Goal: Task Accomplishment & Management: Complete application form

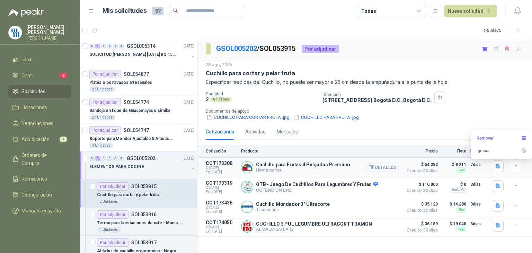
click at [386, 169] on button "Detalles" at bounding box center [382, 166] width 33 height 9
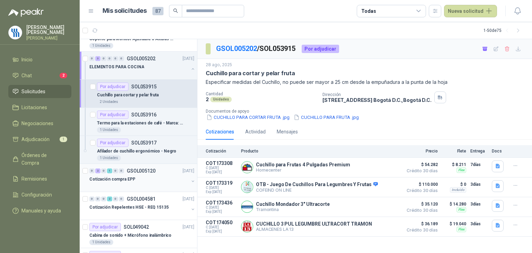
scroll to position [138, 0]
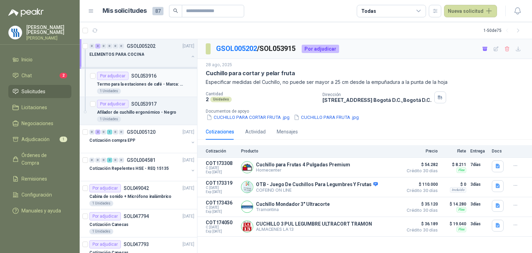
click at [161, 85] on p "Termo para la estaciones de café - Marca: UNIVERSAL" at bounding box center [140, 84] width 86 height 7
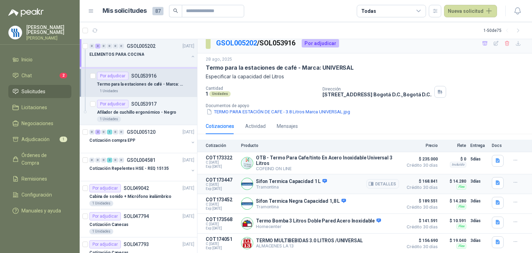
scroll to position [7, 0]
click at [375, 223] on button "Detalles" at bounding box center [382, 222] width 33 height 9
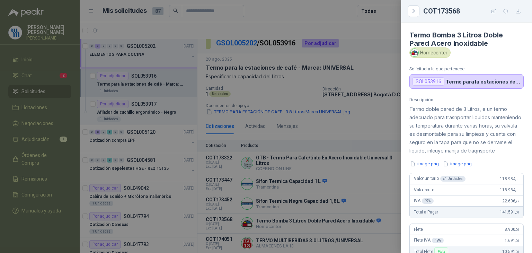
scroll to position [69, 0]
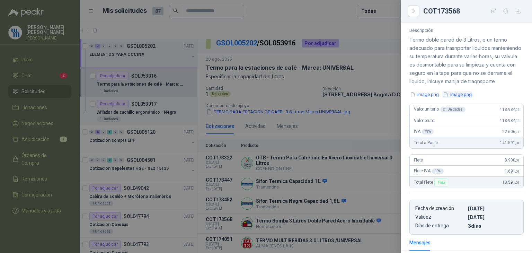
click at [455, 98] on button "image.png" at bounding box center [457, 94] width 30 height 7
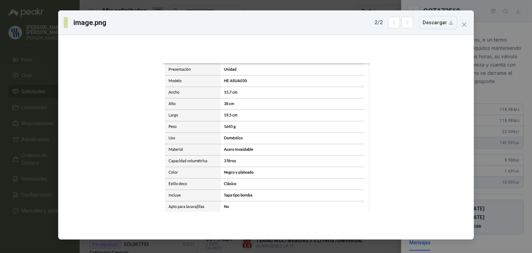
click at [503, 61] on div "image.png 2 / 2 Descargar" at bounding box center [266, 126] width 532 height 253
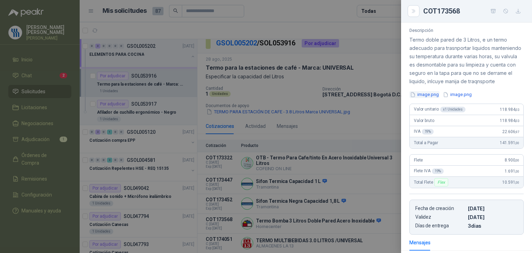
click at [426, 98] on button "image.png" at bounding box center [424, 94] width 30 height 7
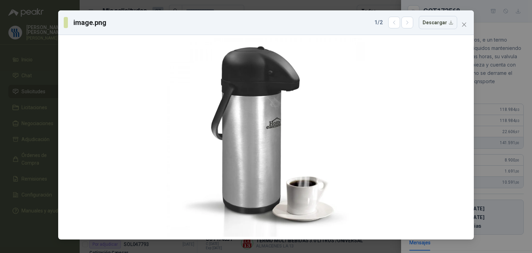
click at [511, 68] on div "image.png 1 / 2 Descargar" at bounding box center [266, 126] width 532 height 253
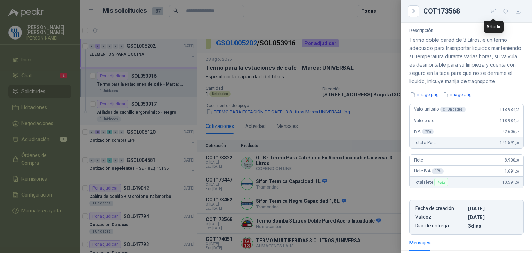
click at [490, 13] on icon "button" at bounding box center [493, 11] width 6 height 6
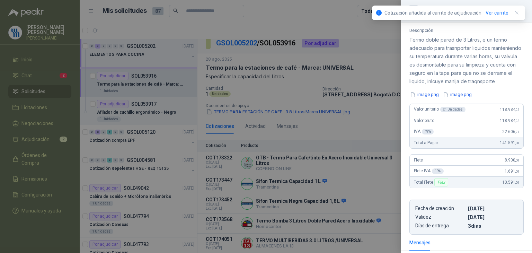
click at [378, 92] on div at bounding box center [266, 126] width 532 height 253
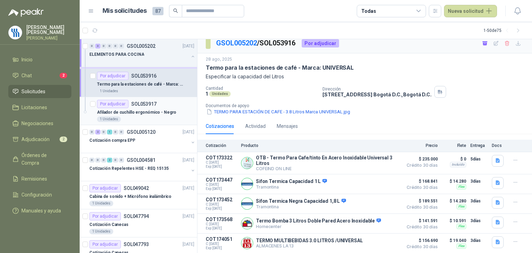
click at [138, 112] on p "Afilador de cuchillo ergonómico - Negro" at bounding box center [136, 112] width 79 height 7
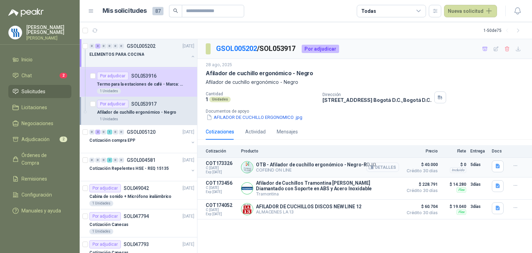
click at [381, 168] on button "Detalles" at bounding box center [382, 166] width 33 height 9
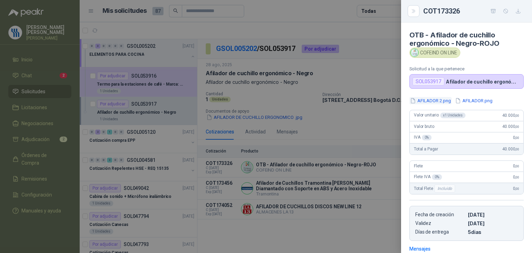
click at [432, 100] on button "AFILADOR 2.png" at bounding box center [430, 100] width 42 height 7
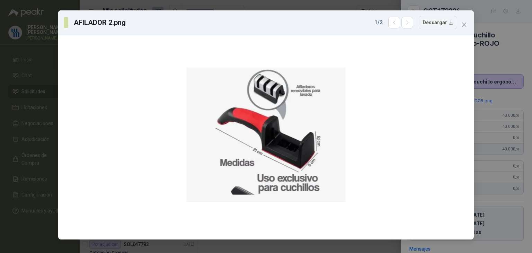
click at [489, 59] on div "AFILADOR 2.png 1 / 2 Descargar" at bounding box center [266, 126] width 532 height 253
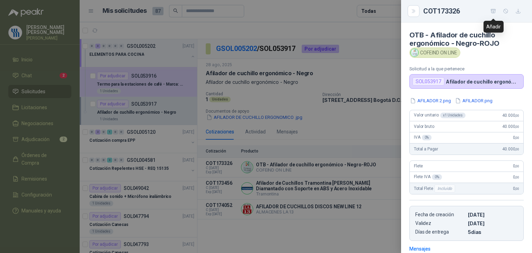
click at [496, 12] on button "button" at bounding box center [492, 11] width 11 height 11
click at [34, 148] on div at bounding box center [266, 126] width 532 height 253
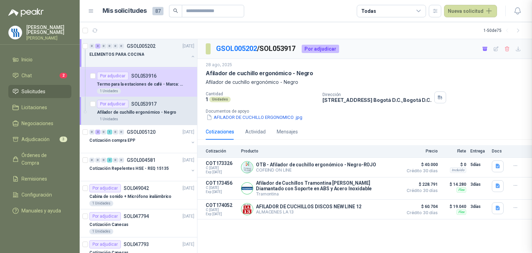
scroll to position [102, 0]
click at [38, 143] on span "Adjudicación" at bounding box center [35, 139] width 28 height 8
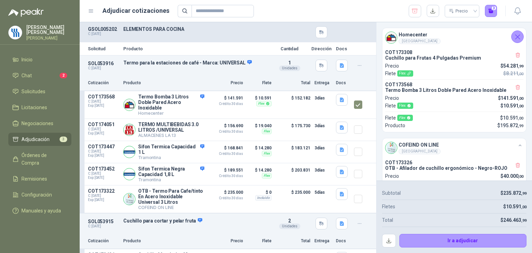
click at [44, 143] on span "Adjudicación" at bounding box center [35, 139] width 28 height 8
click at [197, 9] on input "text" at bounding box center [220, 11] width 48 height 12
click at [517, 37] on icon "Cerrar" at bounding box center [517, 37] width 4 height 4
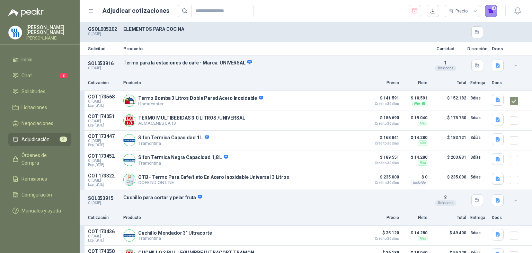
click at [492, 10] on button "3" at bounding box center [491, 11] width 12 height 12
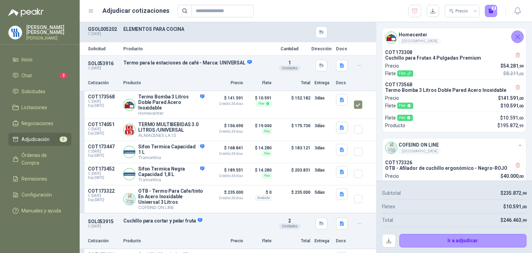
click at [514, 35] on icon "Cerrar" at bounding box center [517, 37] width 9 height 9
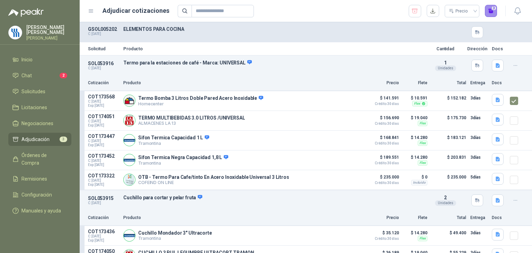
click at [491, 11] on button "3" at bounding box center [491, 11] width 12 height 12
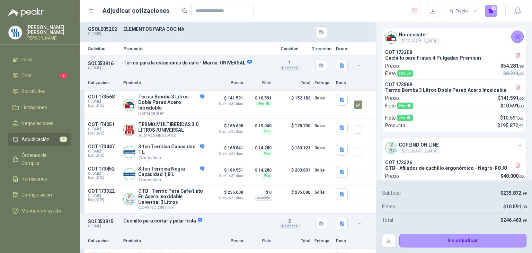
click at [515, 39] on icon "Cerrar" at bounding box center [517, 37] width 9 height 9
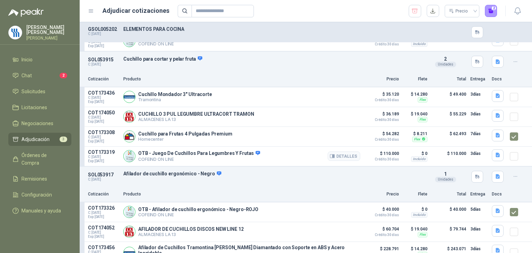
scroll to position [151, 0]
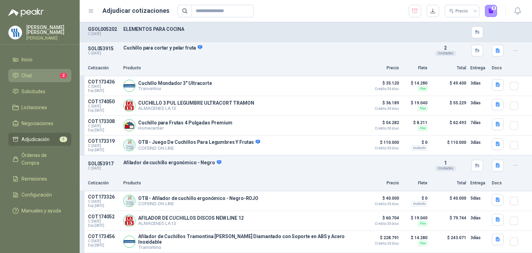
click at [42, 79] on li "Chat 2" at bounding box center [39, 76] width 55 height 8
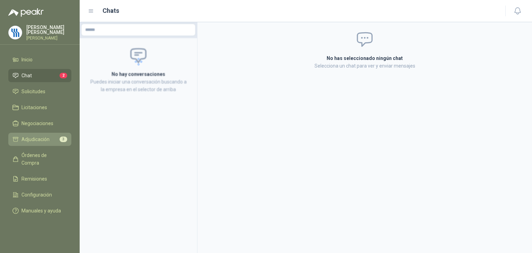
click at [42, 143] on span "Adjudicación" at bounding box center [35, 139] width 28 height 8
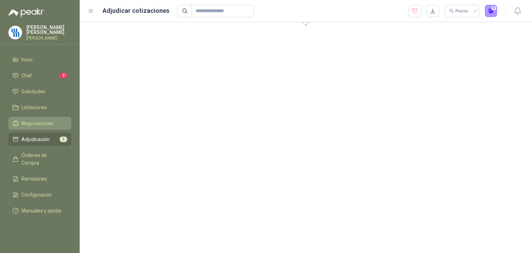
drag, startPoint x: 46, startPoint y: 127, endPoint x: 52, endPoint y: 128, distance: 5.9
click at [46, 127] on span "Negociaciones" at bounding box center [37, 123] width 32 height 8
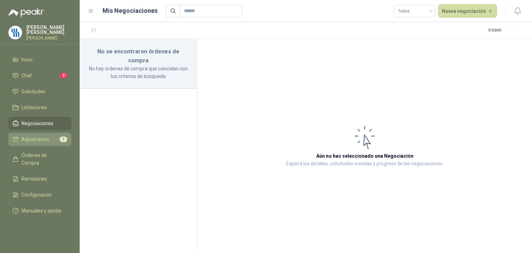
click at [35, 142] on span "Adjudicación" at bounding box center [35, 139] width 28 height 8
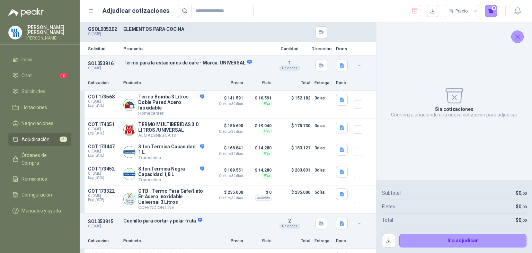
click at [519, 40] on icon "Cerrar" at bounding box center [517, 37] width 9 height 9
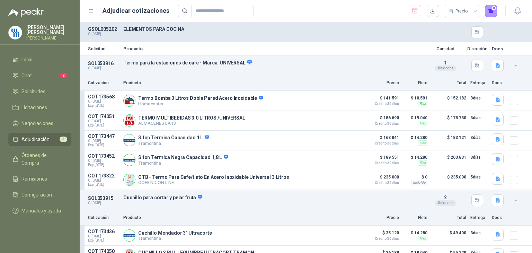
click at [40, 143] on span "Adjudicación" at bounding box center [35, 139] width 28 height 8
click at [37, 127] on span "Negociaciones" at bounding box center [37, 123] width 32 height 8
click at [42, 127] on span "Negociaciones" at bounding box center [37, 123] width 32 height 8
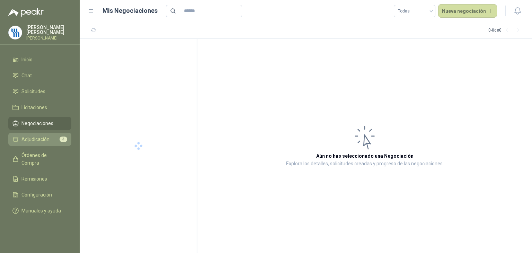
click at [40, 142] on span "Adjudicación" at bounding box center [35, 139] width 28 height 8
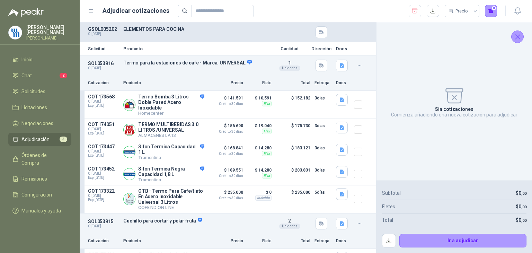
click at [516, 35] on icon "Cerrar" at bounding box center [517, 37] width 9 height 9
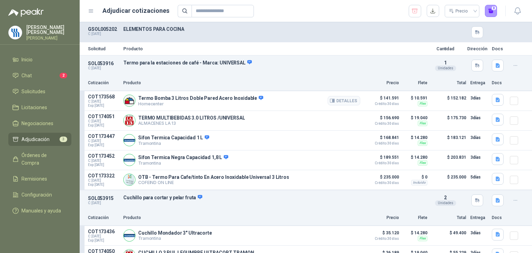
click at [189, 100] on p "Termo Bomba 3 Litros Doble Pared Acero Inoxidable" at bounding box center [200, 98] width 125 height 6
click at [39, 79] on li "Chat 2" at bounding box center [39, 76] width 55 height 8
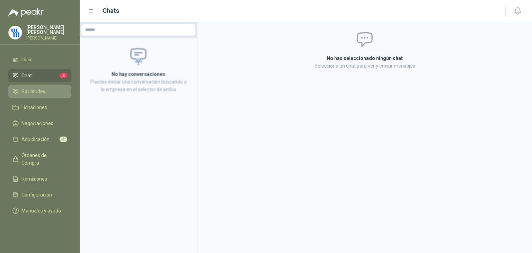
click at [42, 95] on span "Solicitudes" at bounding box center [33, 92] width 24 height 8
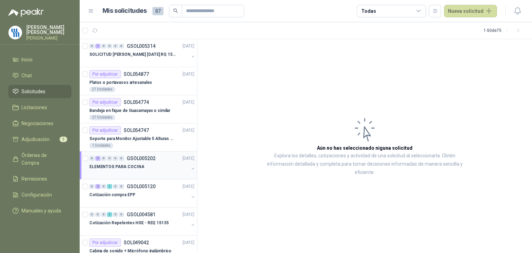
click at [132, 168] on p "ELEMENTOS PARA COCINA" at bounding box center [116, 166] width 55 height 7
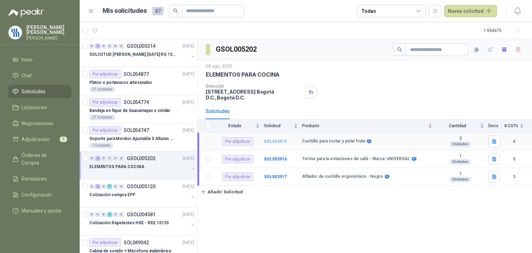
click at [282, 139] on b "SOL053915" at bounding box center [275, 141] width 23 height 5
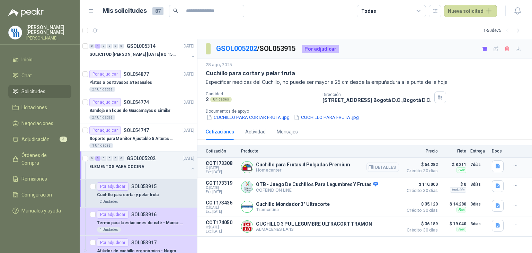
click at [386, 168] on button "Detalles" at bounding box center [382, 166] width 33 height 9
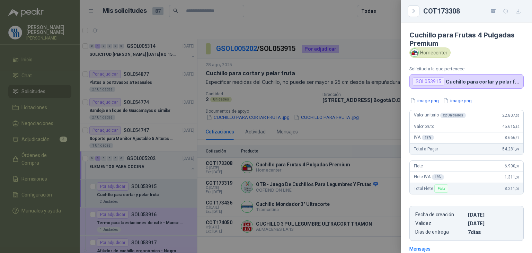
scroll to position [196, 0]
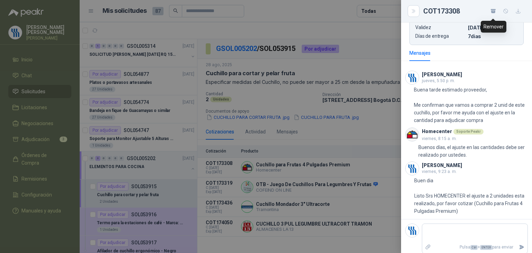
click at [493, 13] on icon "button" at bounding box center [493, 11] width 4 height 3
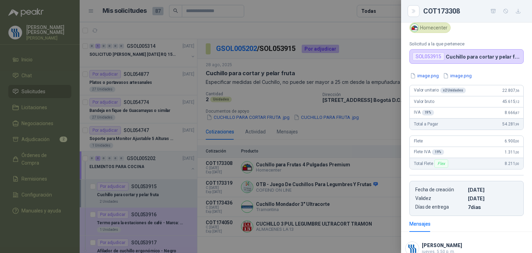
scroll to position [0, 0]
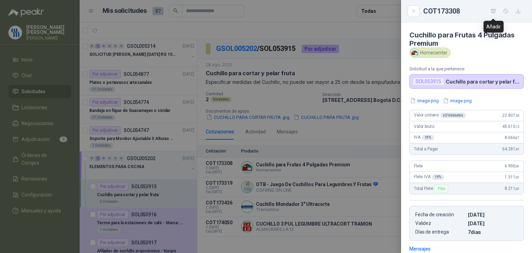
click at [493, 10] on icon "button" at bounding box center [493, 11] width 6 height 6
click at [44, 145] on div at bounding box center [266, 126] width 532 height 253
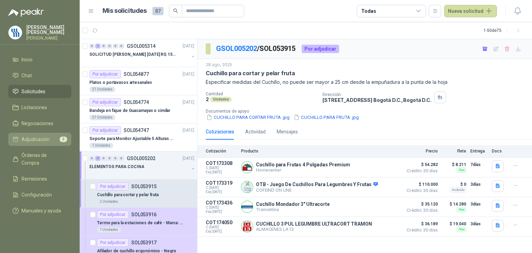
click at [46, 143] on span "Adjudicación" at bounding box center [35, 139] width 28 height 8
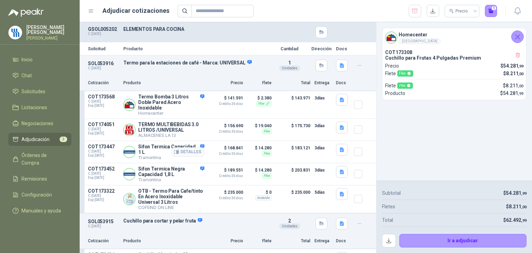
scroll to position [216, 0]
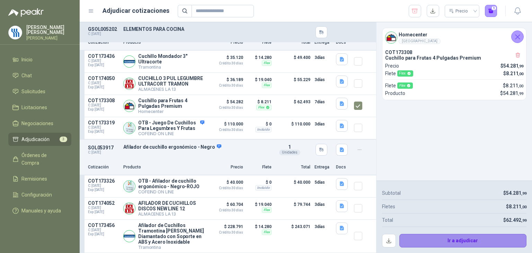
click at [437, 237] on button "Ir a adjudicar" at bounding box center [462, 241] width 127 height 14
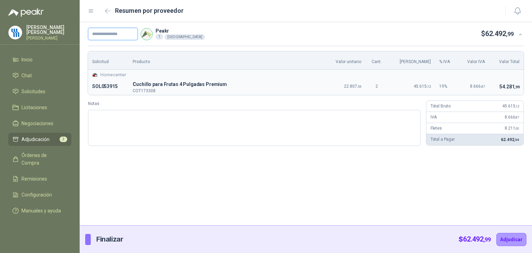
click at [116, 34] on input "text" at bounding box center [113, 34] width 50 height 12
click at [124, 33] on input "text" at bounding box center [113, 34] width 50 height 12
paste input "********"
click at [94, 31] on input "********" at bounding box center [113, 34] width 50 height 12
type input "********"
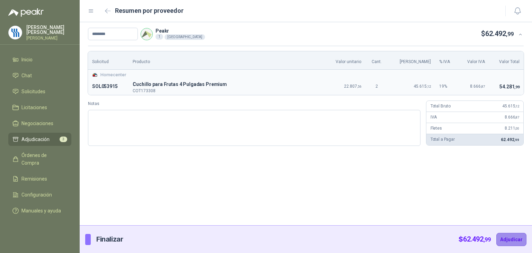
click at [502, 239] on button "Adjudicar" at bounding box center [511, 239] width 30 height 13
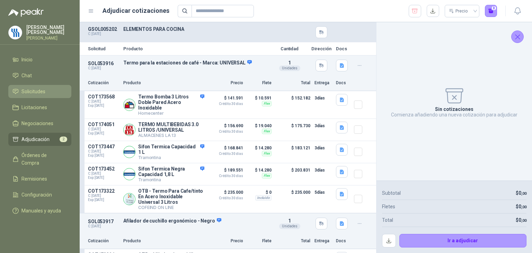
click at [42, 95] on span "Solicitudes" at bounding box center [33, 92] width 24 height 8
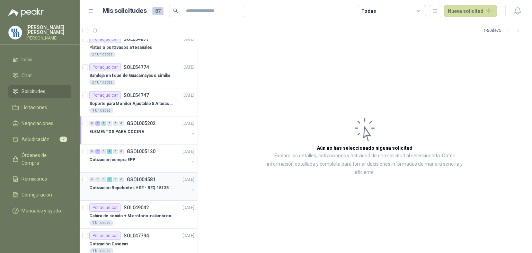
scroll to position [69, 0]
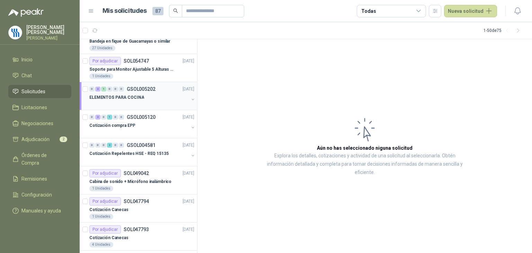
click at [136, 97] on p "ELEMENTOS PARA COCINA" at bounding box center [116, 97] width 55 height 7
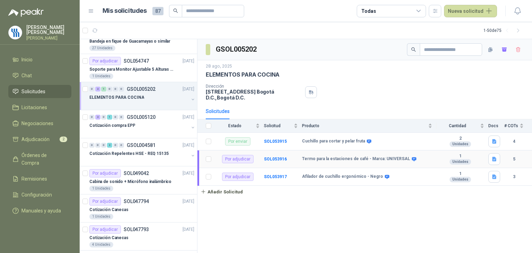
click at [242, 160] on div "Por adjudicar" at bounding box center [237, 159] width 31 height 8
click at [273, 156] on b "SOL053916" at bounding box center [275, 158] width 23 height 5
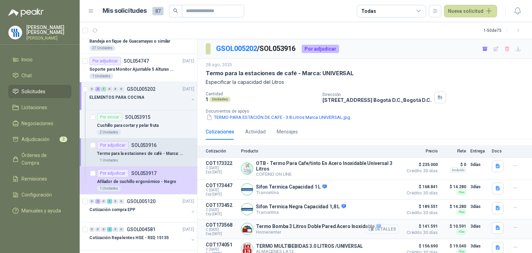
click at [379, 228] on button "Detalles" at bounding box center [382, 228] width 33 height 9
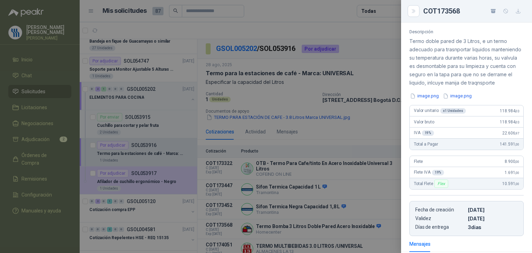
scroll to position [66, 0]
click at [432, 109] on div "Descripción Termo doble pared de 3 Litros, e un termo adecuado para trasnportar…" at bounding box center [466, 134] width 131 height 207
click at [432, 101] on button "image.png" at bounding box center [424, 97] width 30 height 7
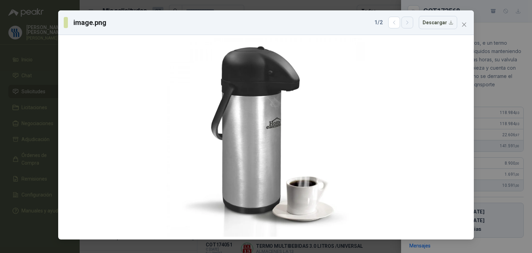
click at [410, 23] on icon "button" at bounding box center [407, 23] width 6 height 6
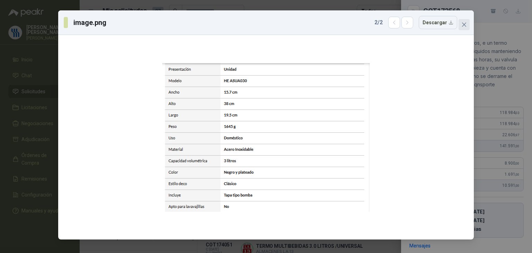
click at [465, 25] on icon "close" at bounding box center [464, 25] width 6 height 6
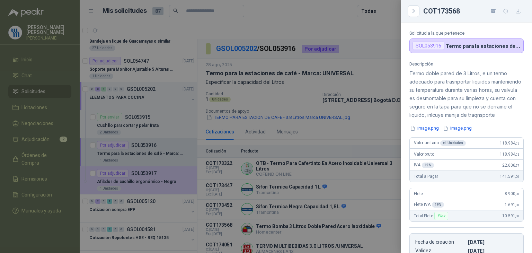
scroll to position [0, 0]
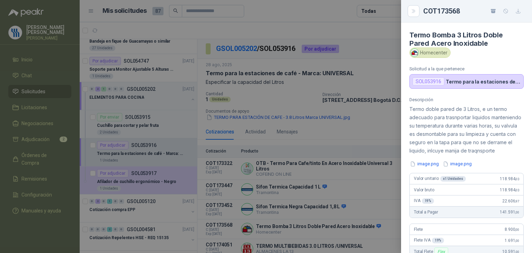
click at [31, 146] on div at bounding box center [266, 126] width 532 height 253
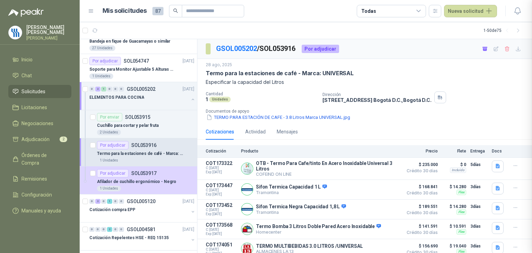
scroll to position [173, 0]
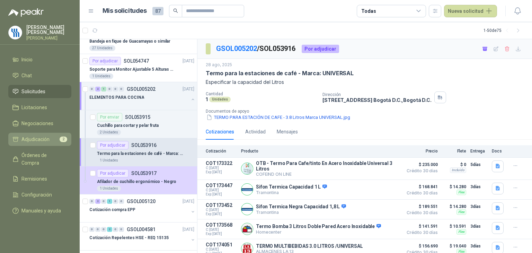
click at [33, 143] on span "Adjudicación" at bounding box center [35, 139] width 28 height 8
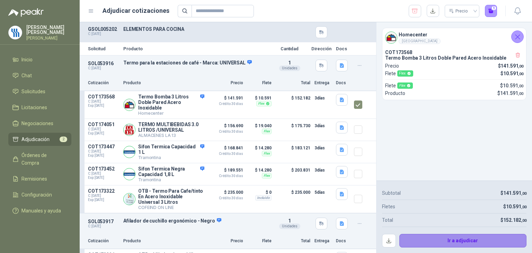
click at [472, 241] on button "Ir a adjudicar" at bounding box center [462, 241] width 127 height 14
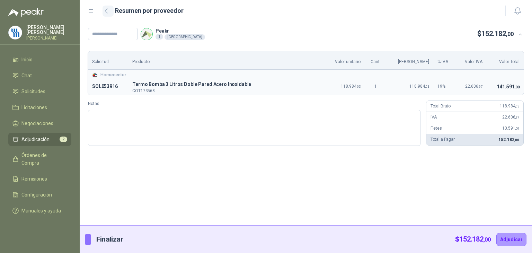
click at [106, 9] on icon "button" at bounding box center [108, 10] width 6 height 5
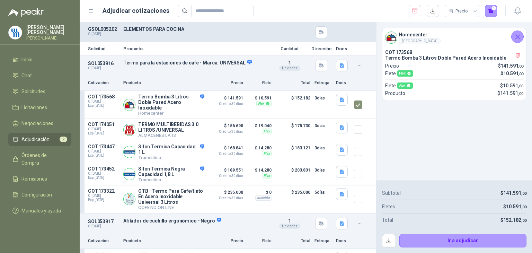
click at [513, 40] on icon "Cerrar" at bounding box center [517, 37] width 9 height 9
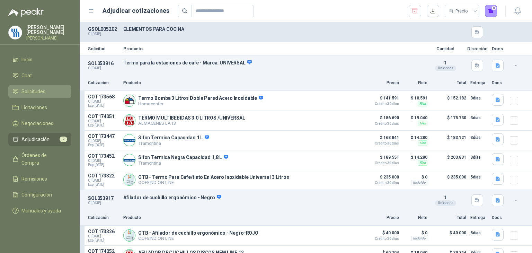
click at [43, 95] on span "Solicitudes" at bounding box center [33, 92] width 24 height 8
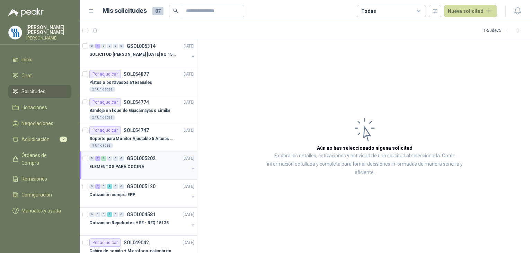
click at [127, 168] on p "ELEMENTOS PARA COCINA" at bounding box center [116, 166] width 55 height 7
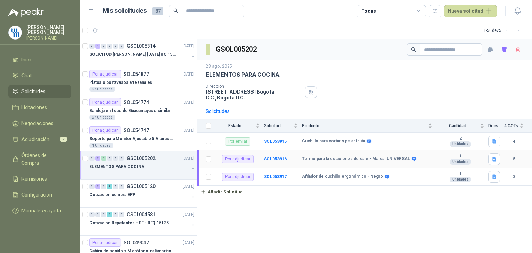
click at [278, 161] on td "SOL053916" at bounding box center [283, 159] width 38 height 18
click at [279, 157] on b "SOL053916" at bounding box center [275, 158] width 23 height 5
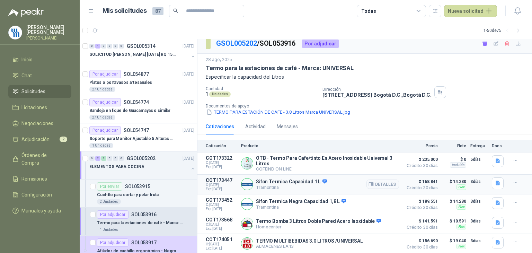
scroll to position [7, 0]
click at [378, 225] on button "Detalles" at bounding box center [382, 222] width 33 height 9
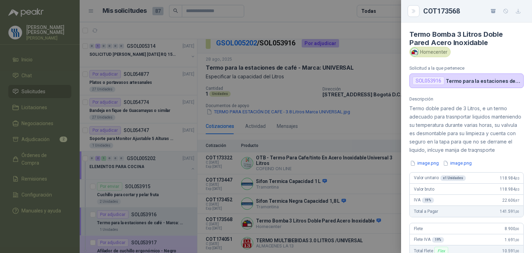
scroll to position [0, 0]
click at [494, 10] on icon "button" at bounding box center [493, 11] width 4 height 3
click at [515, 12] on icon "button" at bounding box center [516, 12] width 3 height 3
click at [493, 10] on icon "button" at bounding box center [493, 11] width 6 height 6
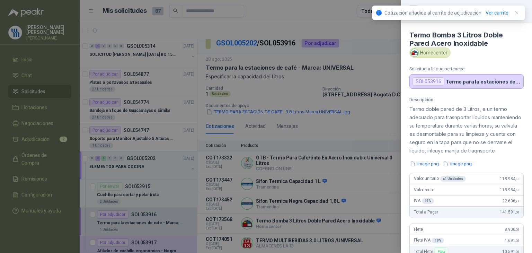
click at [29, 141] on div at bounding box center [266, 126] width 532 height 253
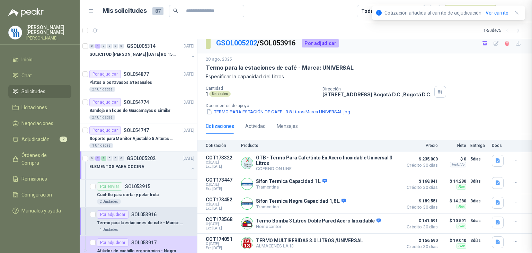
scroll to position [173, 0]
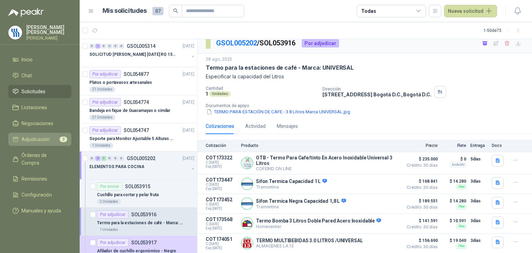
click at [37, 143] on span "Adjudicación" at bounding box center [35, 139] width 28 height 8
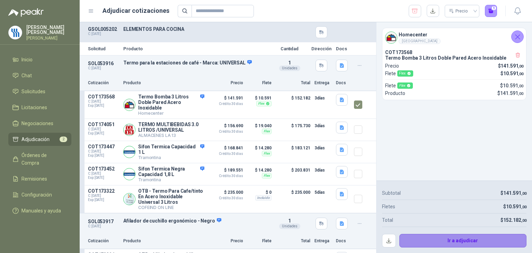
click at [447, 236] on button "Ir a adjudicar" at bounding box center [462, 241] width 127 height 14
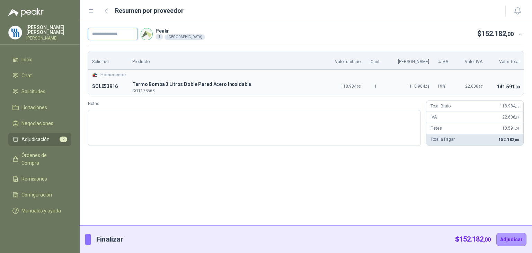
click at [124, 36] on input "text" at bounding box center [113, 34] width 50 height 12
paste input "********"
type input "********"
click at [513, 238] on button "Adjudicar" at bounding box center [511, 239] width 30 height 13
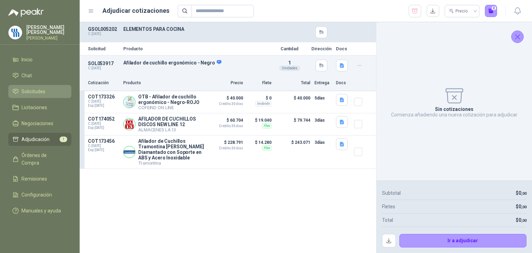
click at [40, 95] on span "Solicitudes" at bounding box center [33, 92] width 24 height 8
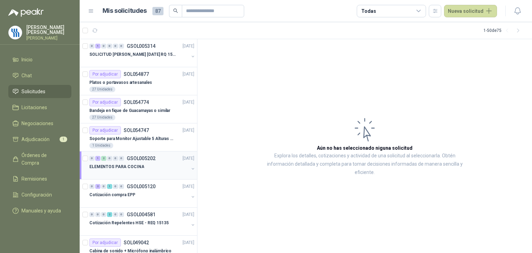
click at [144, 169] on div "ELEMENTOS PARA COCINA" at bounding box center [138, 166] width 99 height 8
click at [124, 168] on p "ELEMENTOS PARA COCINA" at bounding box center [116, 166] width 55 height 7
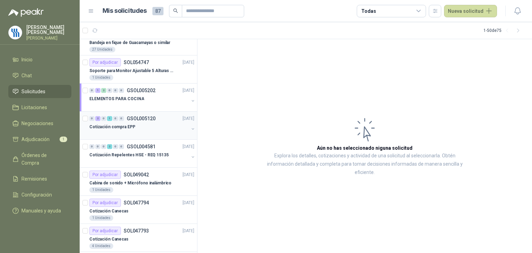
scroll to position [69, 0]
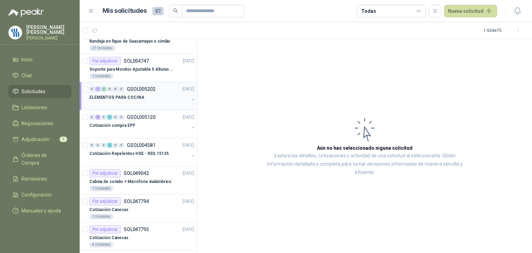
click at [112, 94] on p "ELEMENTOS PARA COCINA" at bounding box center [116, 97] width 55 height 7
click at [117, 96] on p "ELEMENTOS PARA COCINA" at bounding box center [116, 97] width 55 height 7
click at [55, 95] on li "Solicitudes" at bounding box center [39, 92] width 55 height 8
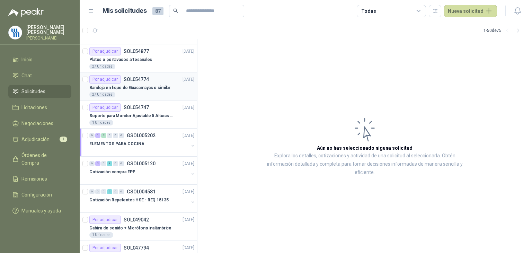
scroll to position [0, 0]
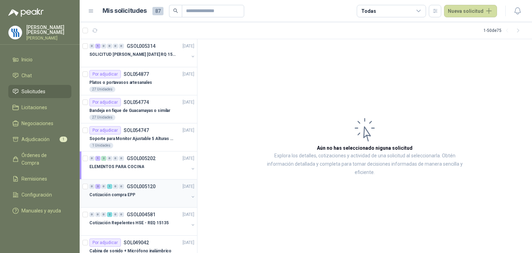
click at [122, 194] on p "Cotización compra EPP" at bounding box center [112, 194] width 46 height 7
click at [126, 163] on p "ELEMENTOS PARA COCINA" at bounding box center [116, 166] width 55 height 7
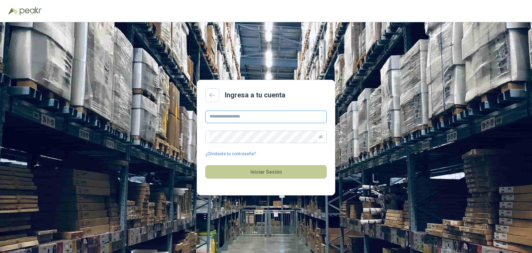
type input "**********"
click at [260, 171] on button "Iniciar Sesión" at bounding box center [265, 171] width 121 height 13
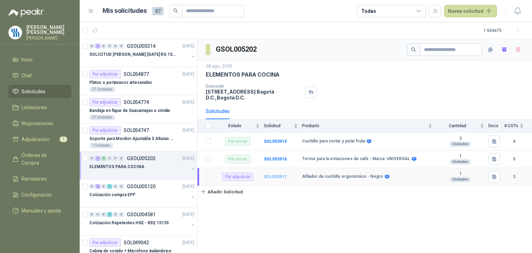
click at [272, 176] on b "SOL053917" at bounding box center [275, 176] width 23 height 5
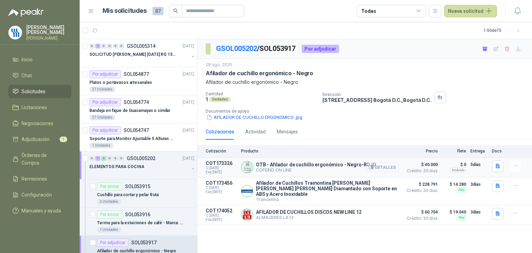
click at [381, 166] on button "Detalles" at bounding box center [382, 166] width 33 height 9
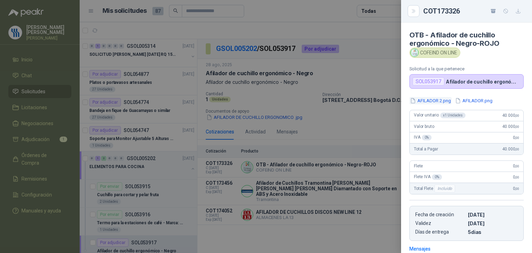
click at [430, 102] on button "AFILADOR 2.png" at bounding box center [430, 100] width 42 height 7
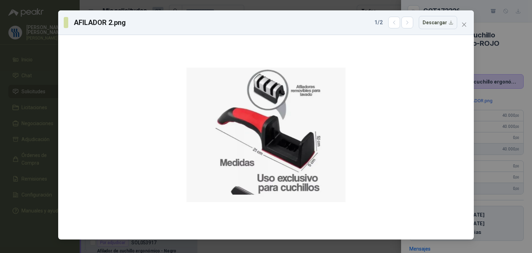
click at [495, 52] on div "AFILADOR 2.png 1 / 2 Descargar" at bounding box center [266, 126] width 532 height 253
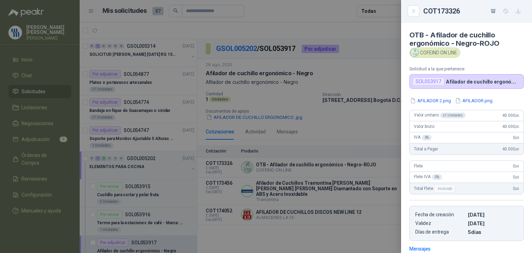
click at [493, 10] on icon "button" at bounding box center [493, 11] width 4 height 3
click at [518, 14] on icon "button" at bounding box center [517, 13] width 6 height 6
click at [493, 10] on icon "button" at bounding box center [493, 11] width 6 height 6
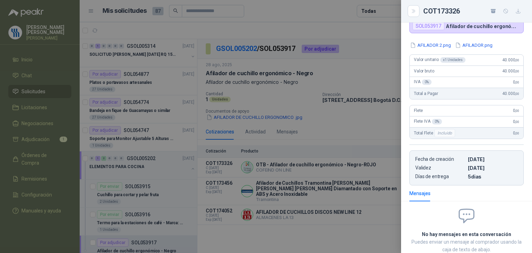
scroll to position [69, 0]
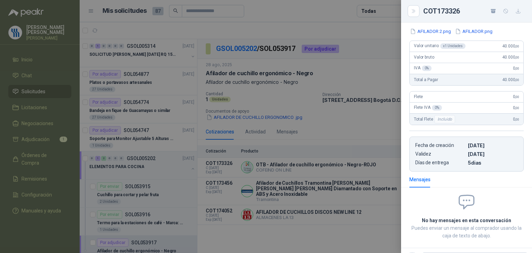
click at [46, 145] on div at bounding box center [266, 126] width 532 height 253
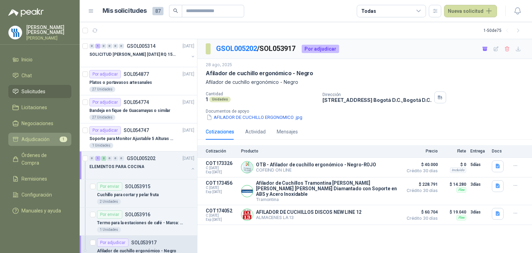
click at [47, 143] on span "Adjudicación" at bounding box center [35, 139] width 28 height 8
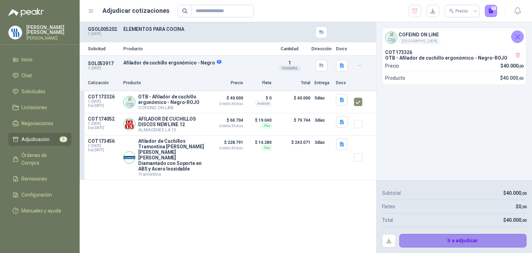
click at [442, 239] on button "Ir a adjudicar" at bounding box center [462, 241] width 127 height 14
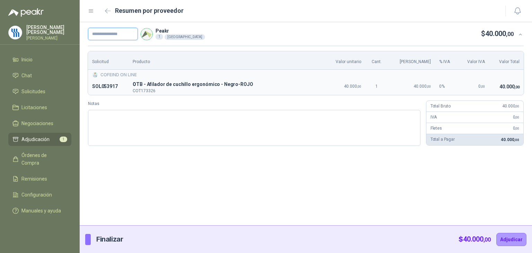
click at [113, 31] on input "text" at bounding box center [113, 34] width 50 height 12
paste input "********"
type input "********"
click at [514, 240] on button "Adjudicar" at bounding box center [511, 239] width 30 height 13
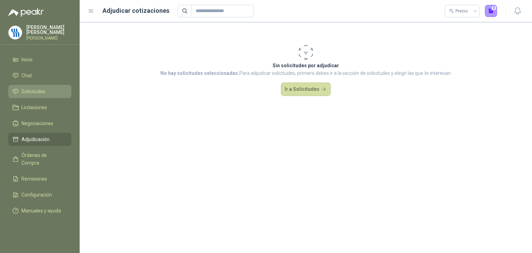
click at [38, 95] on span "Solicitudes" at bounding box center [33, 92] width 24 height 8
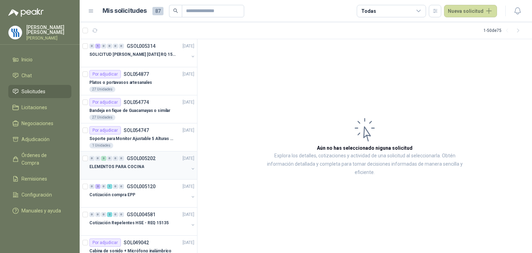
click at [139, 168] on p "ELEMENTOS PARA COCINA" at bounding box center [116, 166] width 55 height 7
